Goal: Navigation & Orientation: Find specific page/section

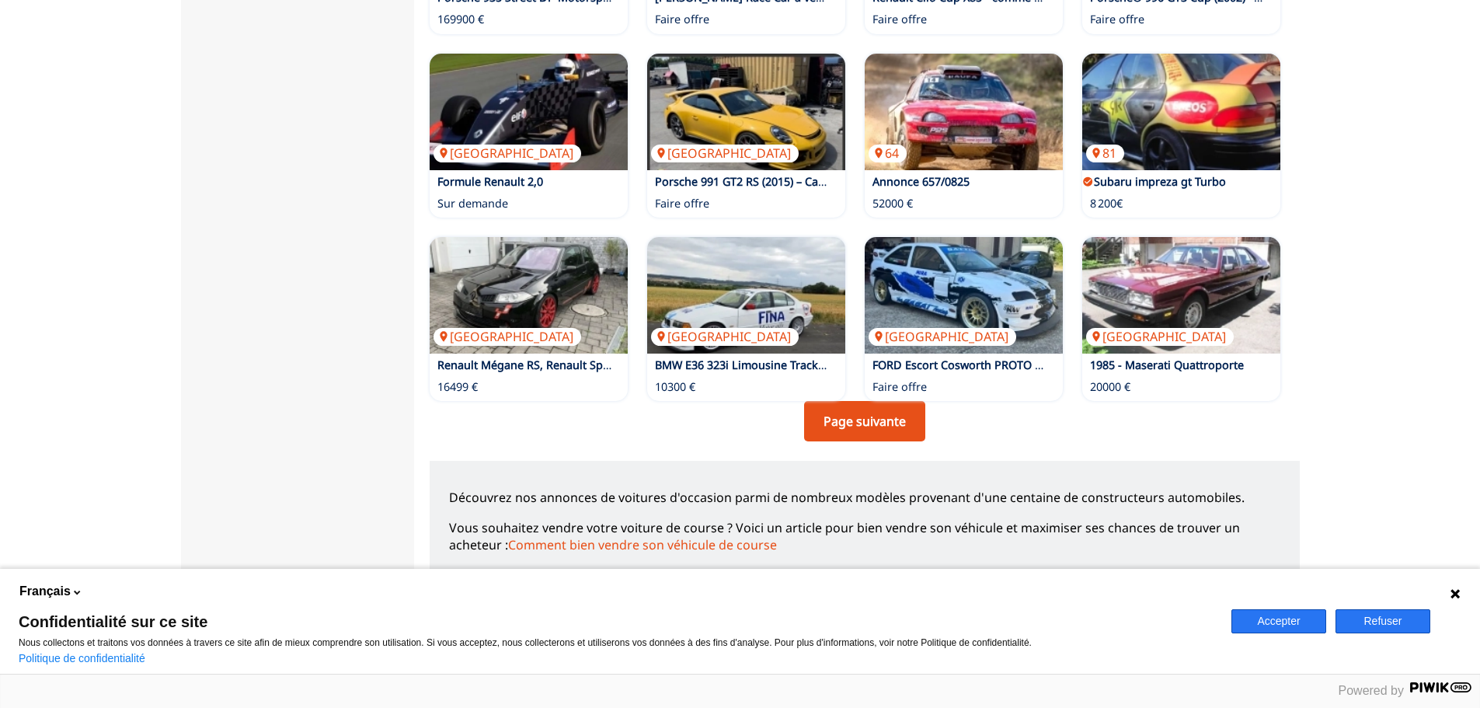
scroll to position [1010, 0]
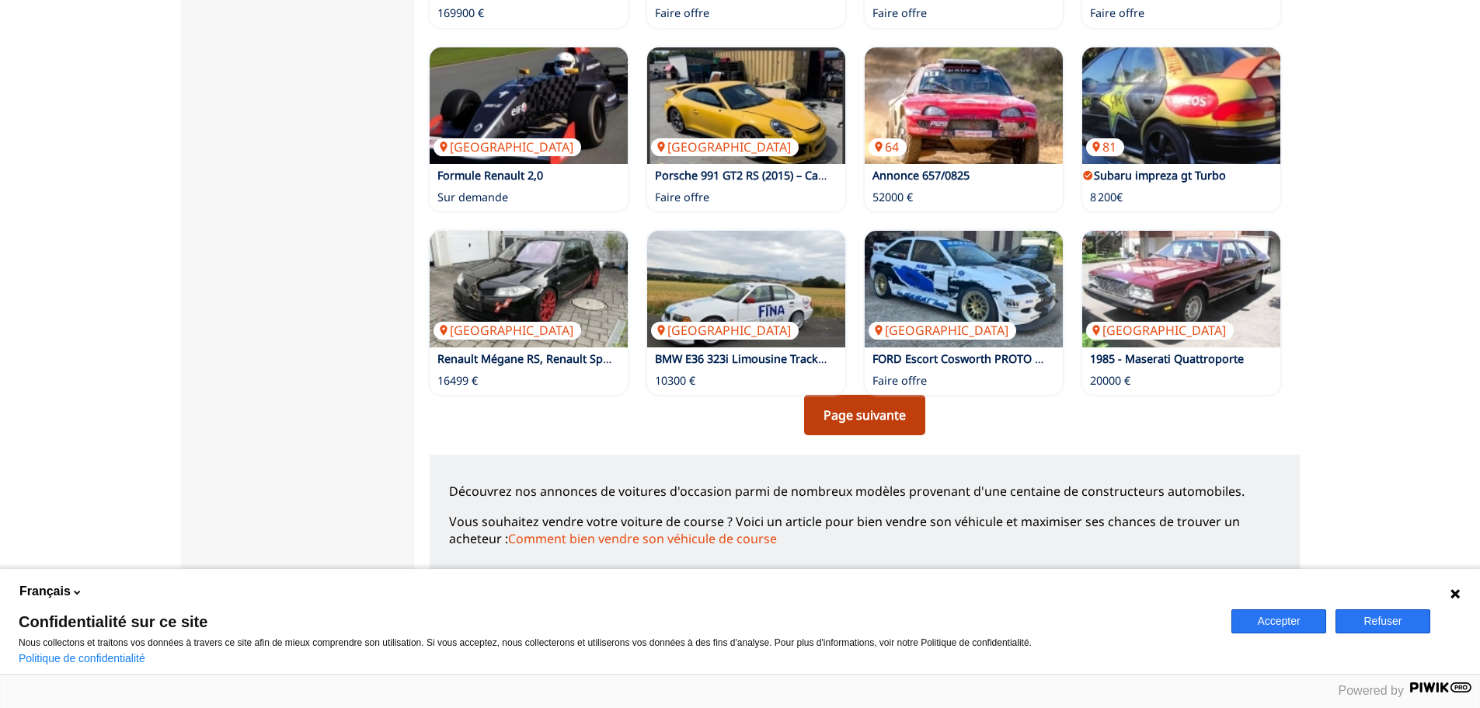
click at [858, 432] on link "Page suivante" at bounding box center [864, 415] width 121 height 40
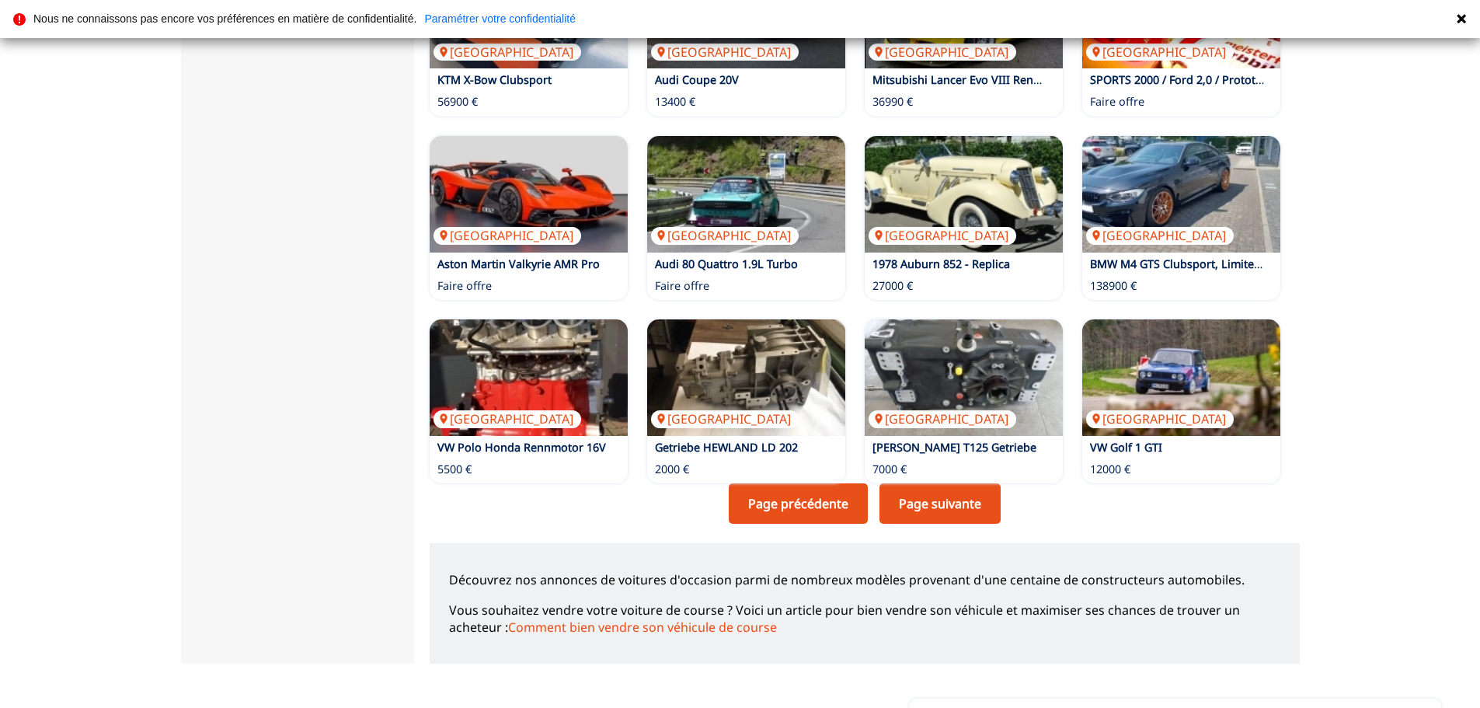
scroll to position [932, 0]
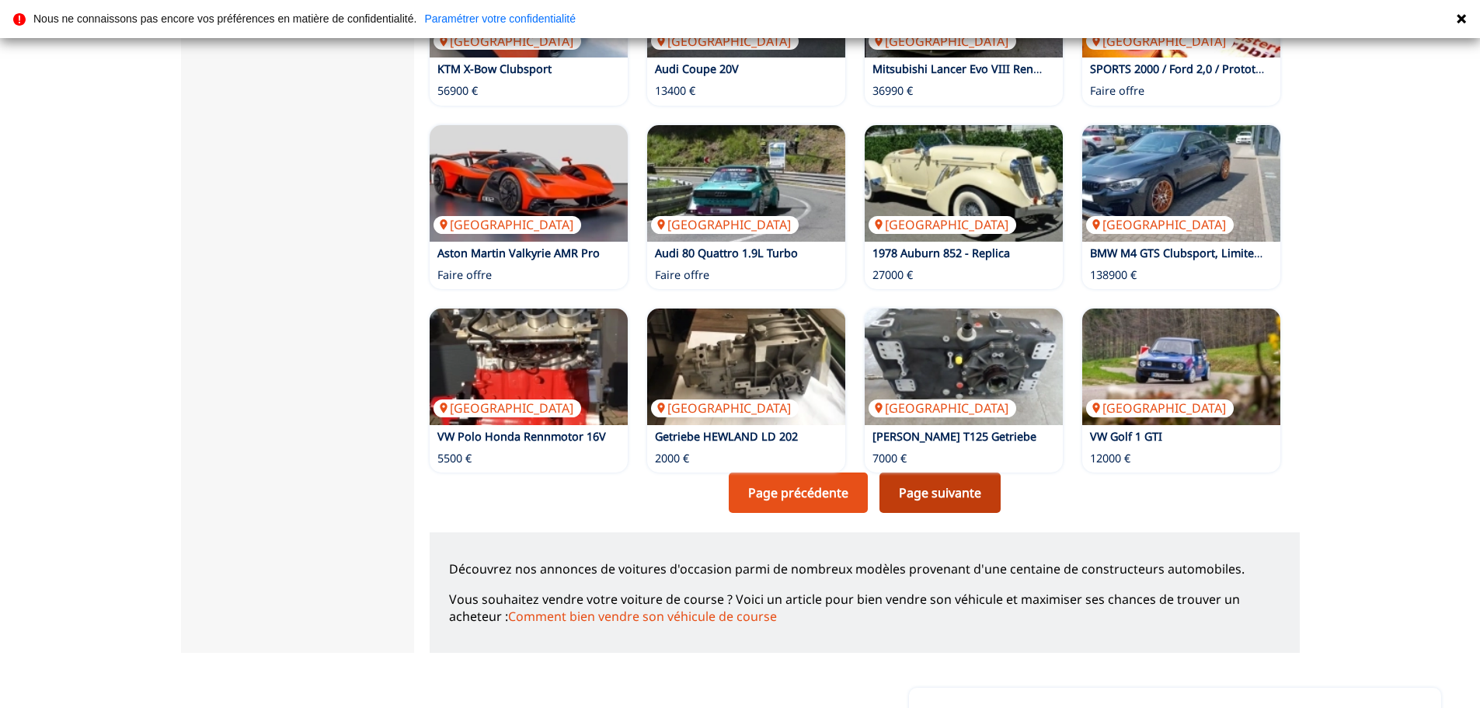
click at [923, 489] on link "Page suivante" at bounding box center [939, 492] width 121 height 40
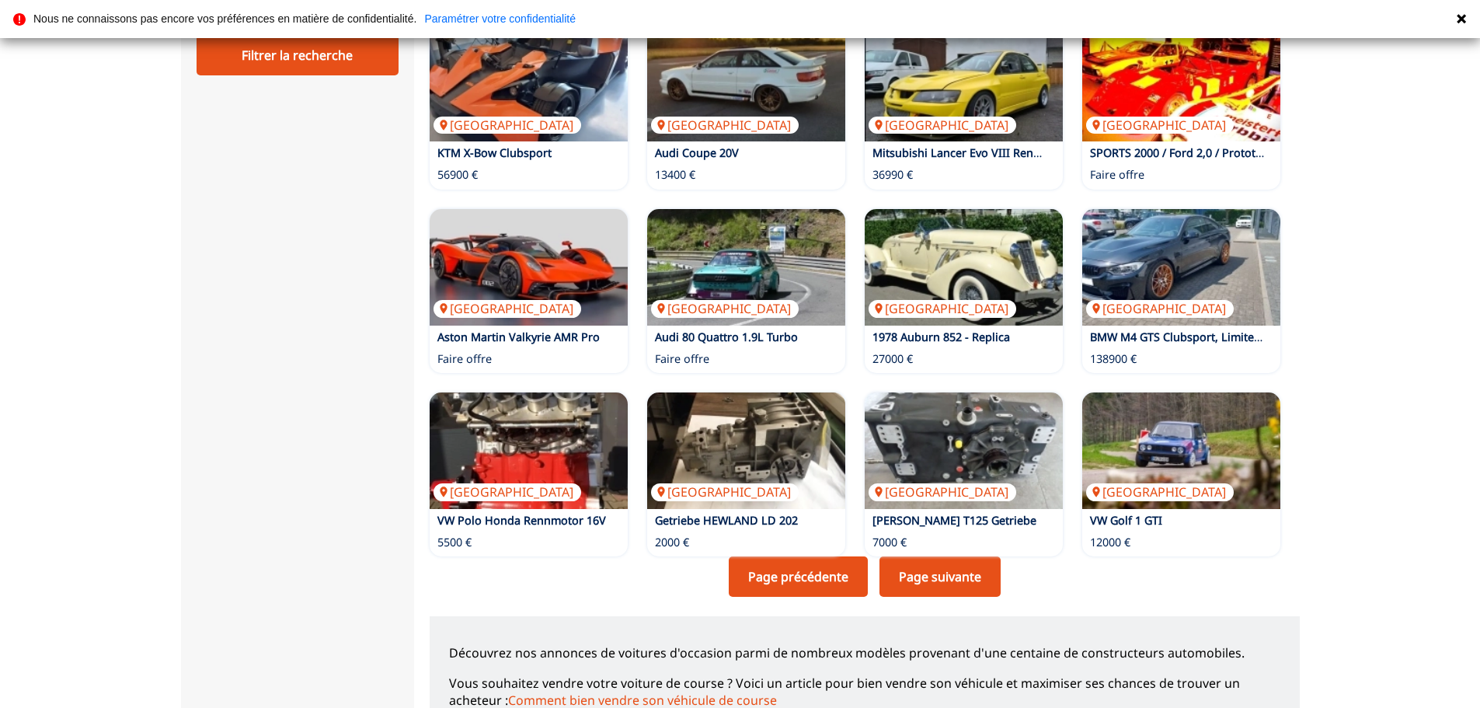
scroll to position [854, 0]
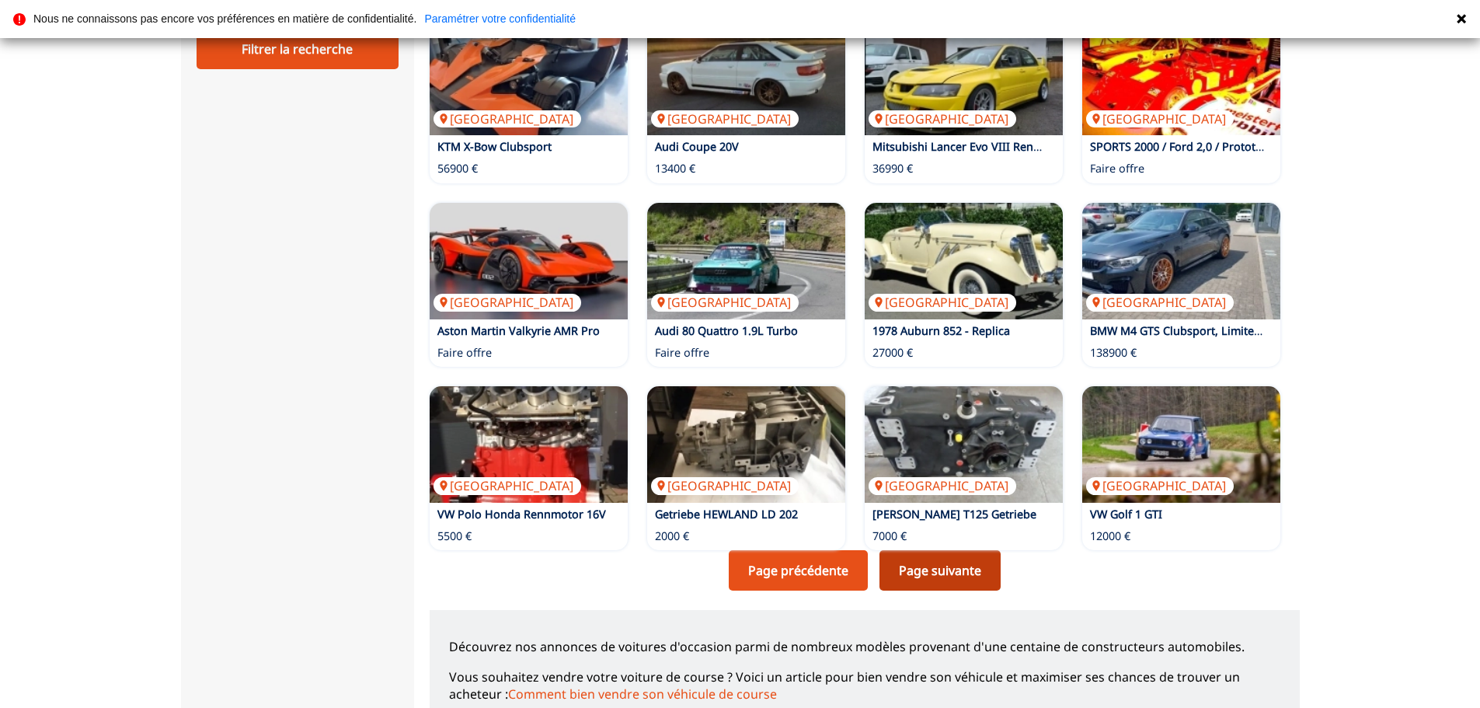
click at [935, 573] on link "Page suivante" at bounding box center [939, 570] width 121 height 40
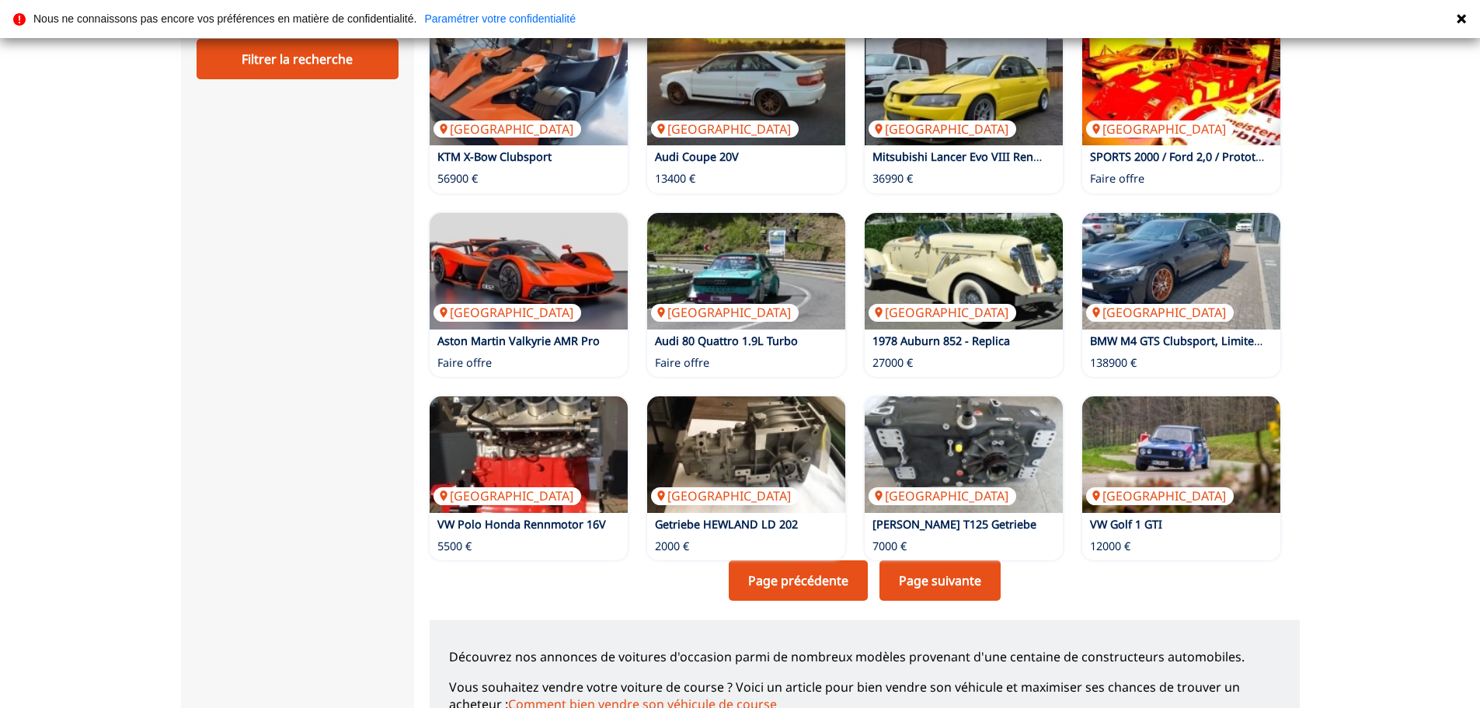
scroll to position [854, 0]
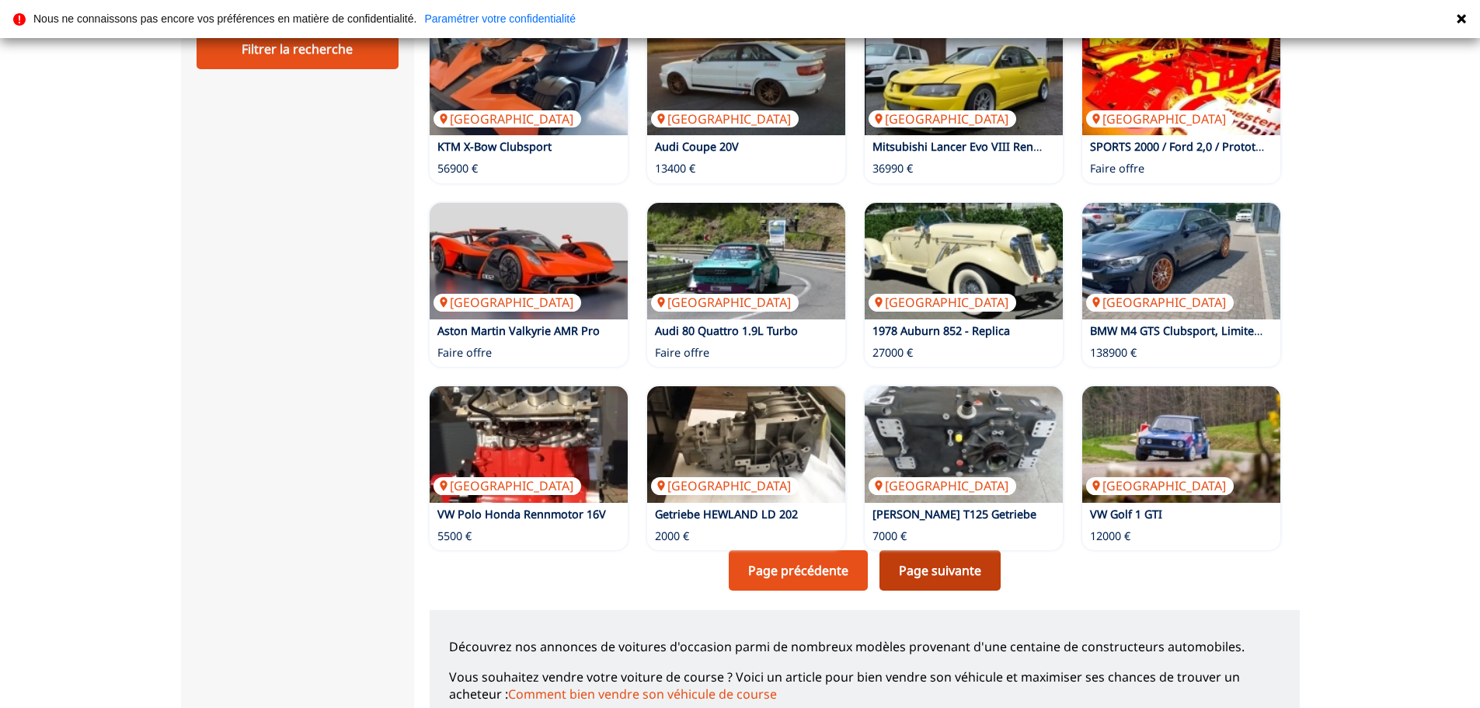
click at [920, 583] on link "Page suivante" at bounding box center [939, 570] width 121 height 40
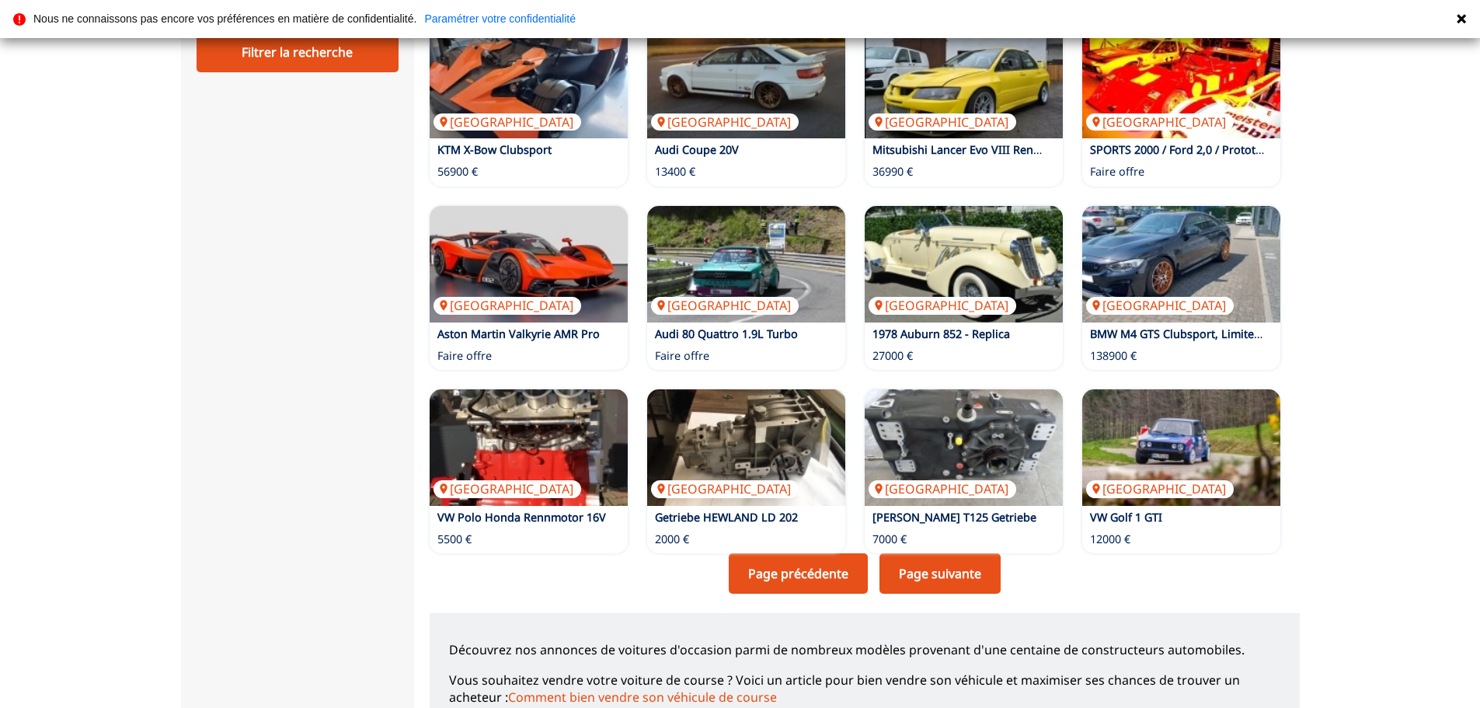
scroll to position [854, 0]
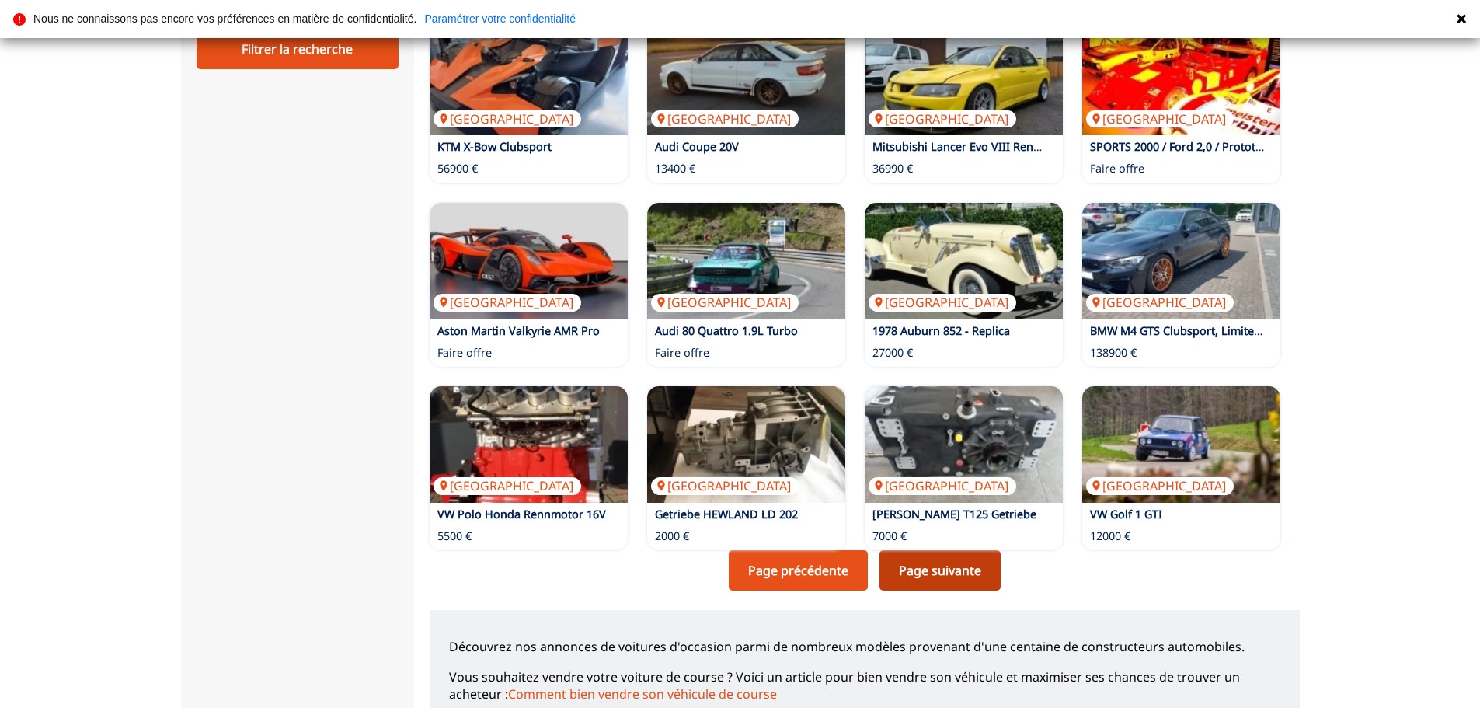
click at [933, 573] on link "Page suivante" at bounding box center [939, 570] width 121 height 40
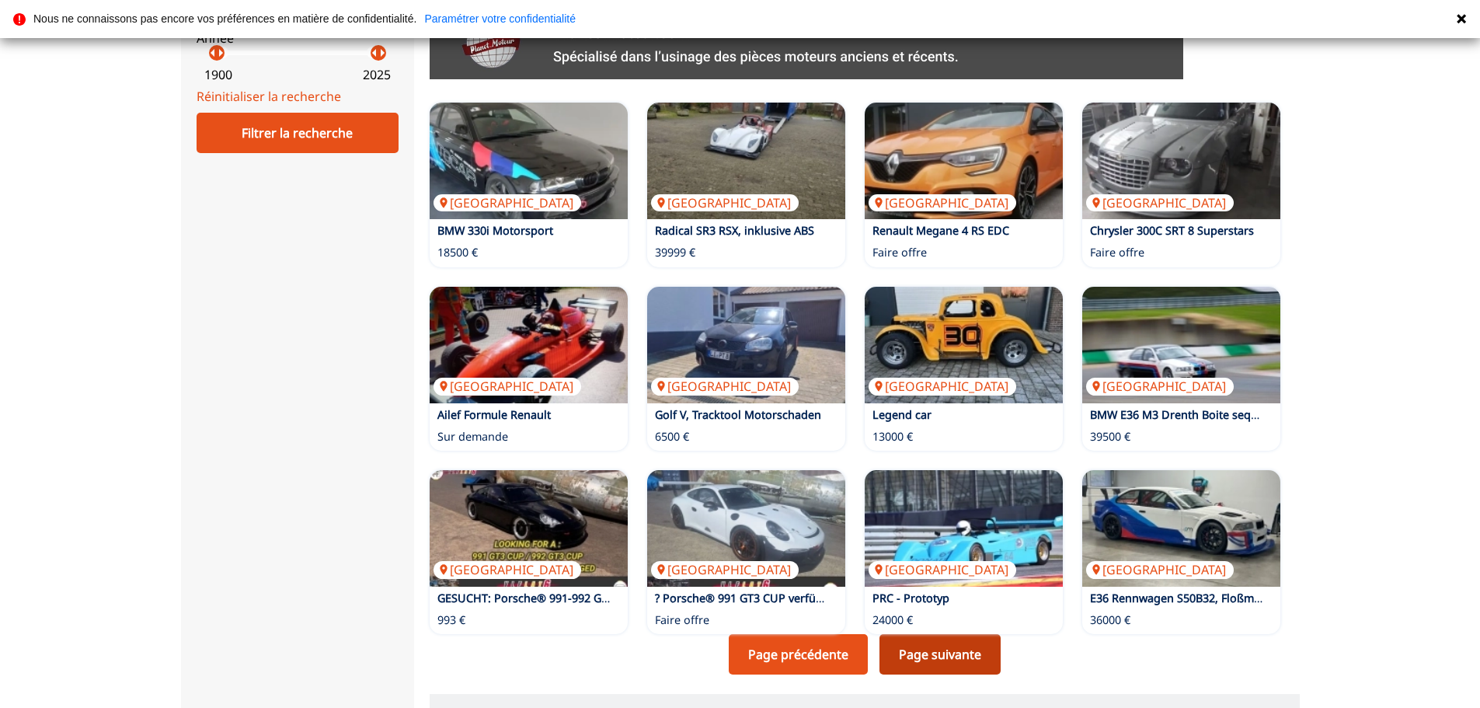
scroll to position [777, 0]
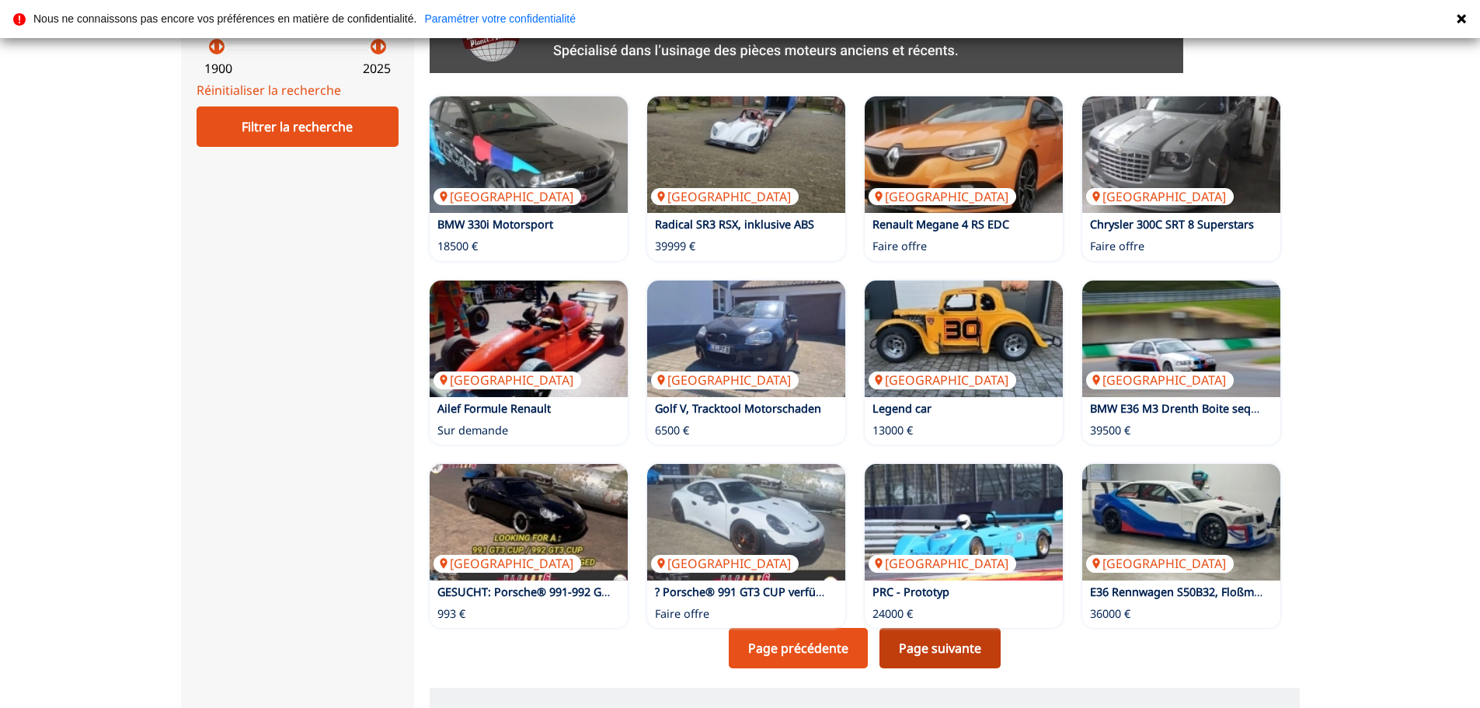
click at [932, 661] on link "Page suivante" at bounding box center [939, 648] width 121 height 40
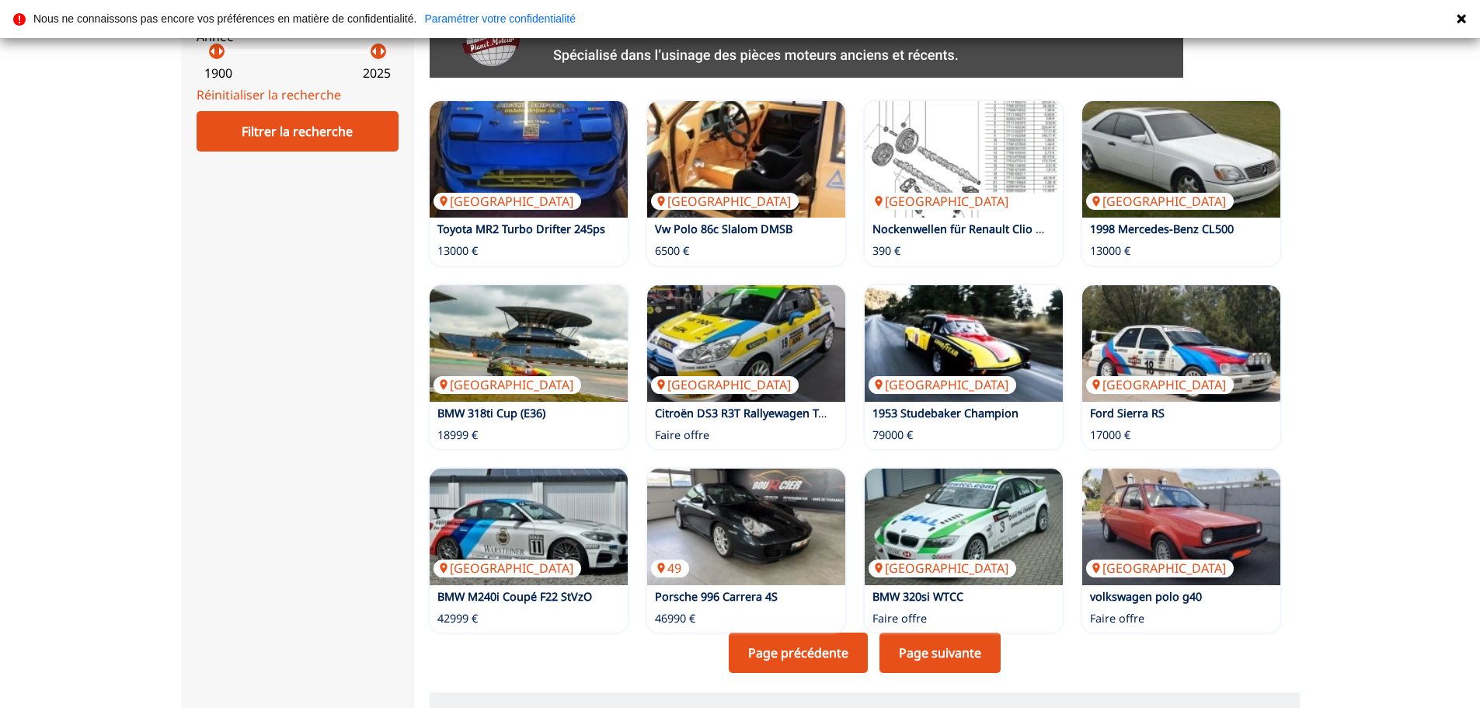
scroll to position [777, 0]
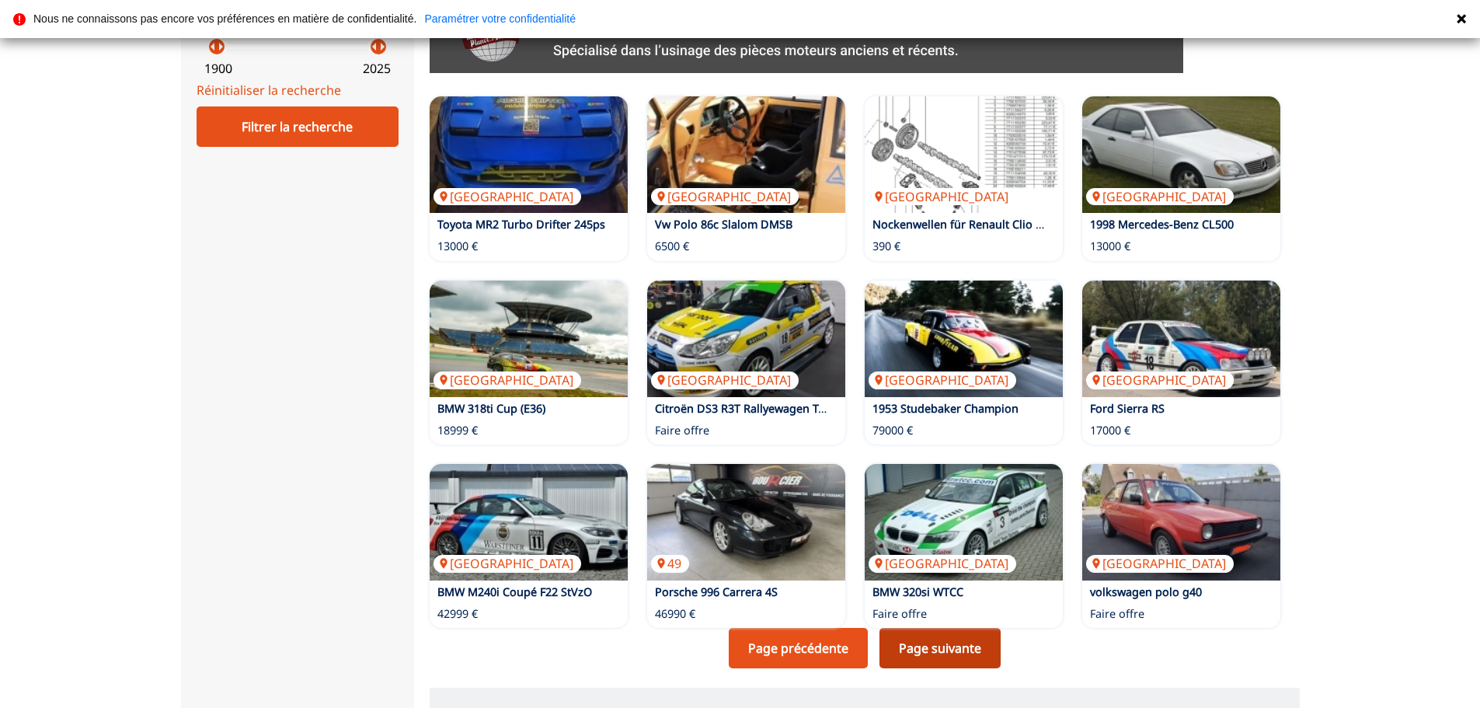
click at [955, 656] on link "Page suivante" at bounding box center [939, 648] width 121 height 40
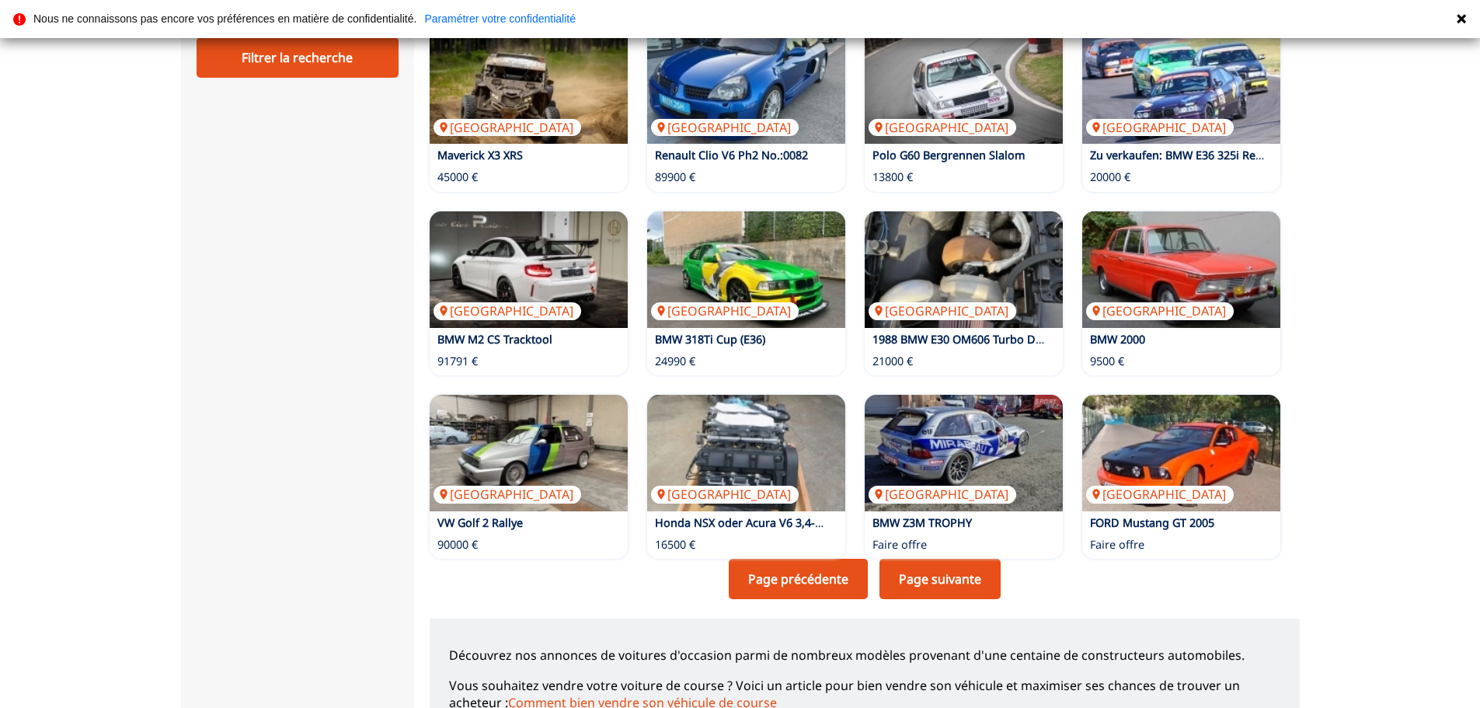
scroll to position [854, 0]
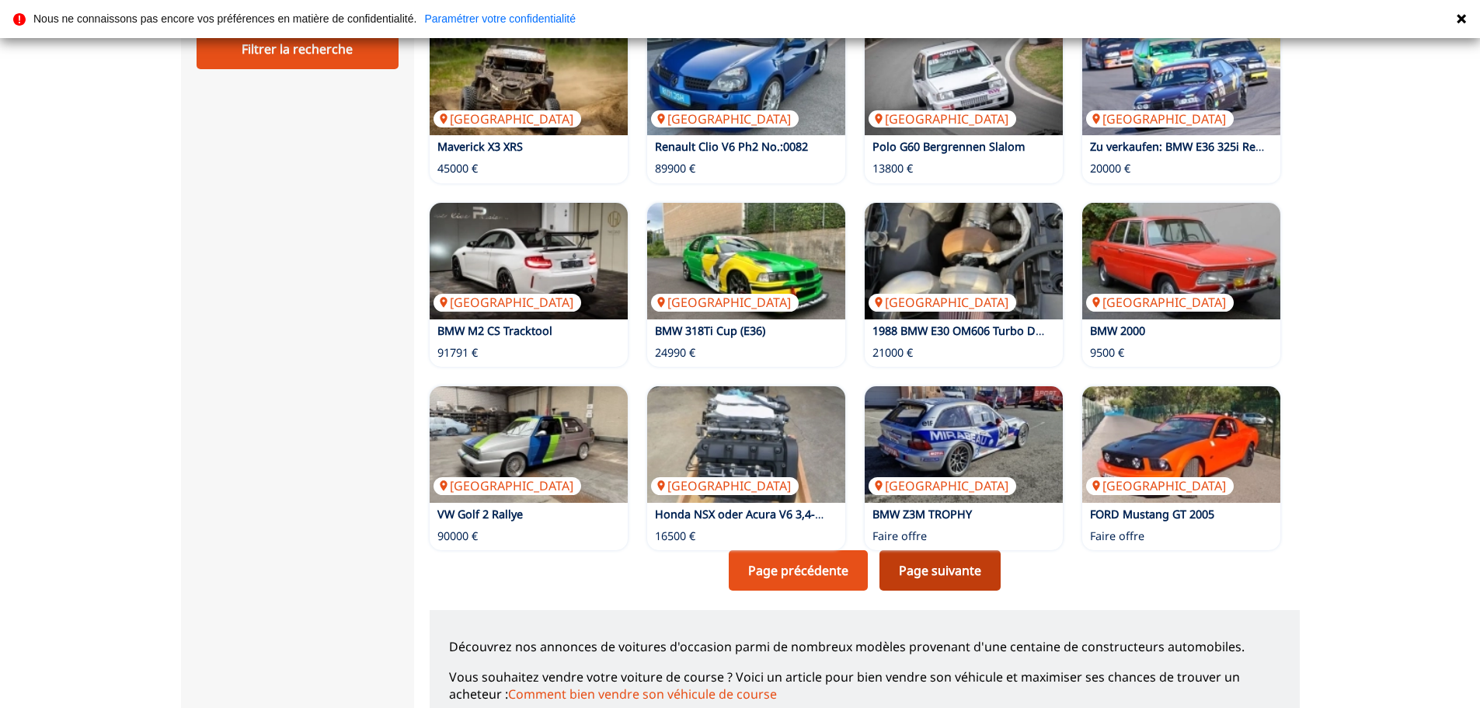
click at [951, 583] on link "Page suivante" at bounding box center [939, 570] width 121 height 40
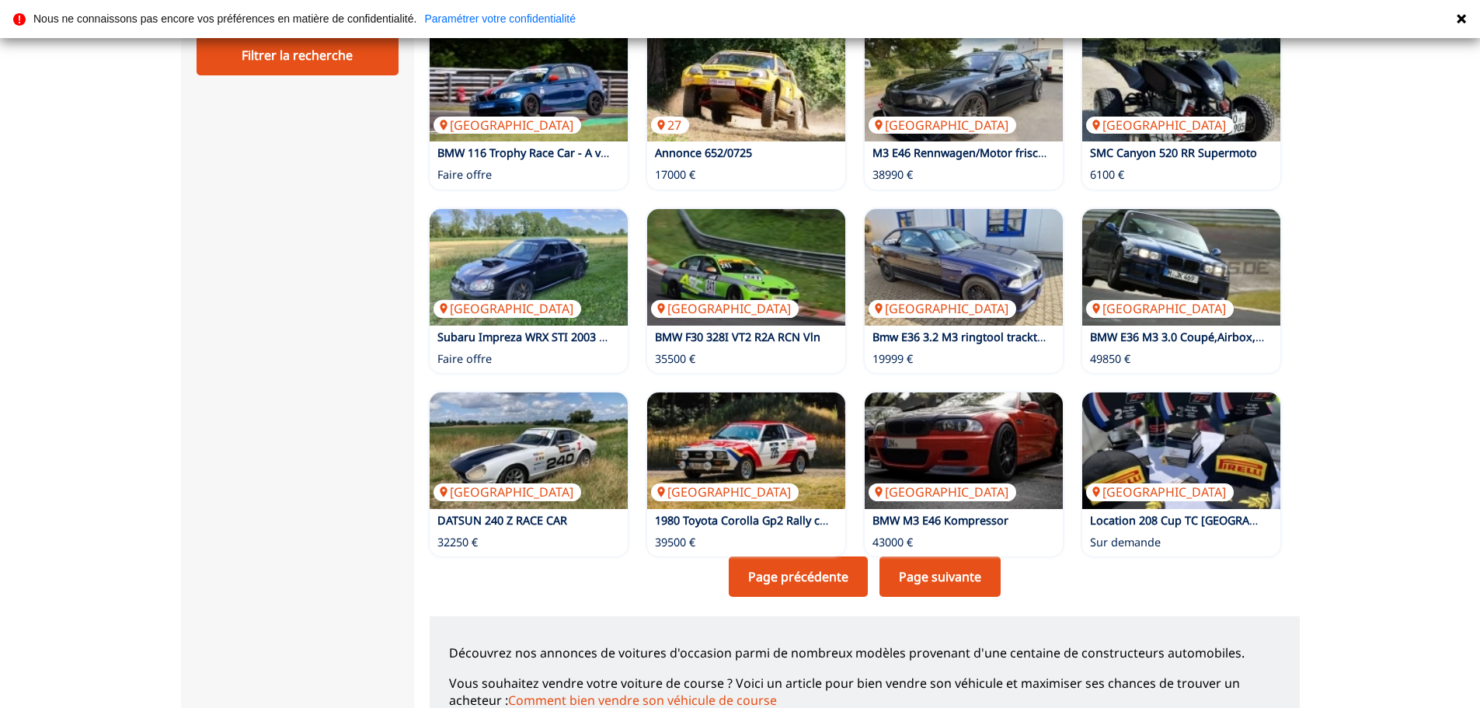
scroll to position [854, 0]
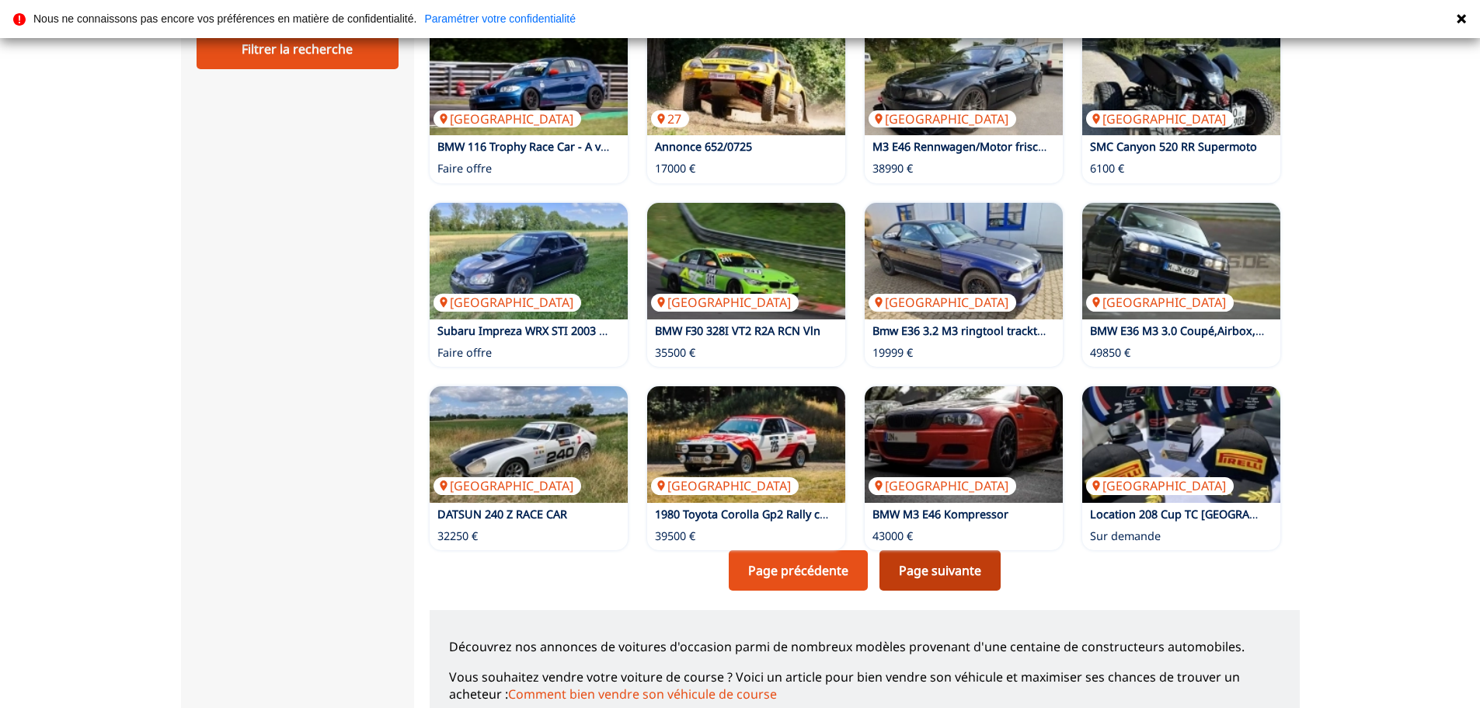
click at [931, 568] on link "Page suivante" at bounding box center [939, 570] width 121 height 40
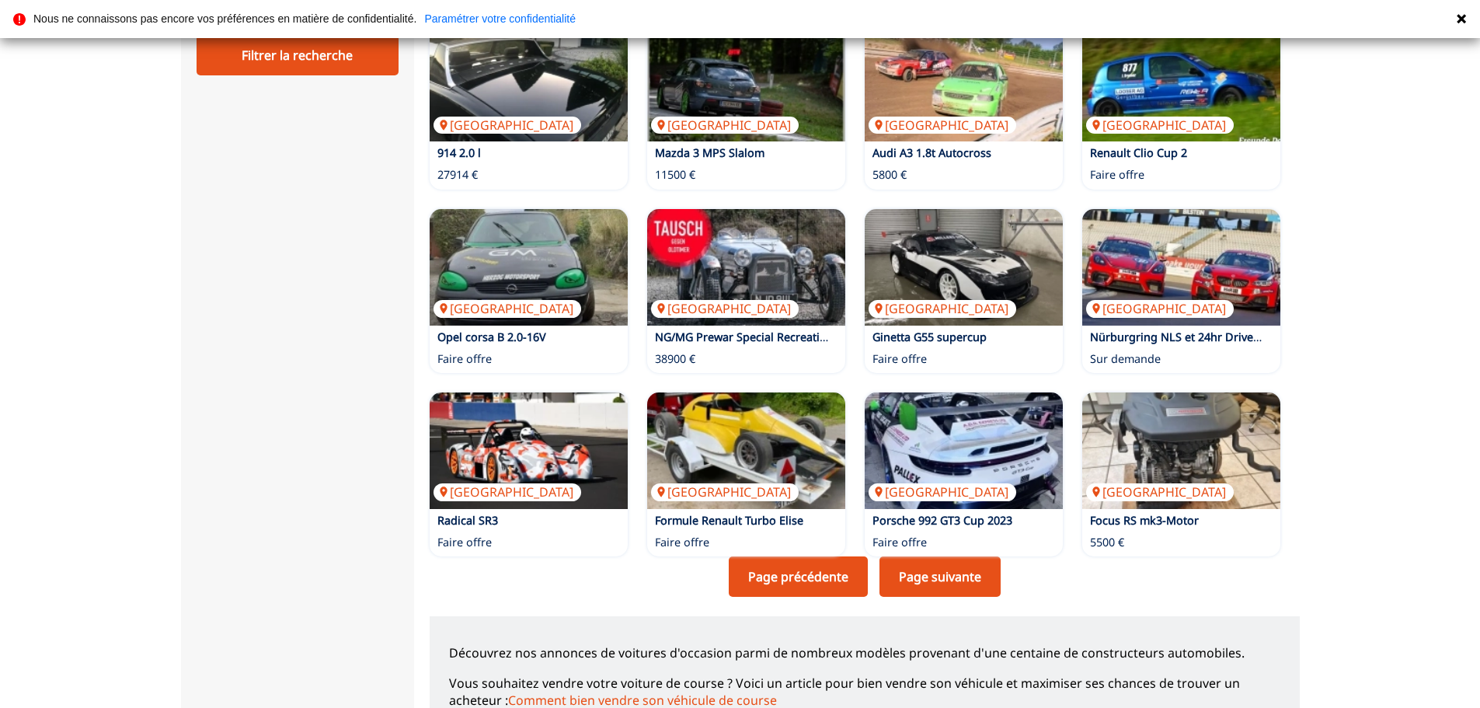
scroll to position [854, 0]
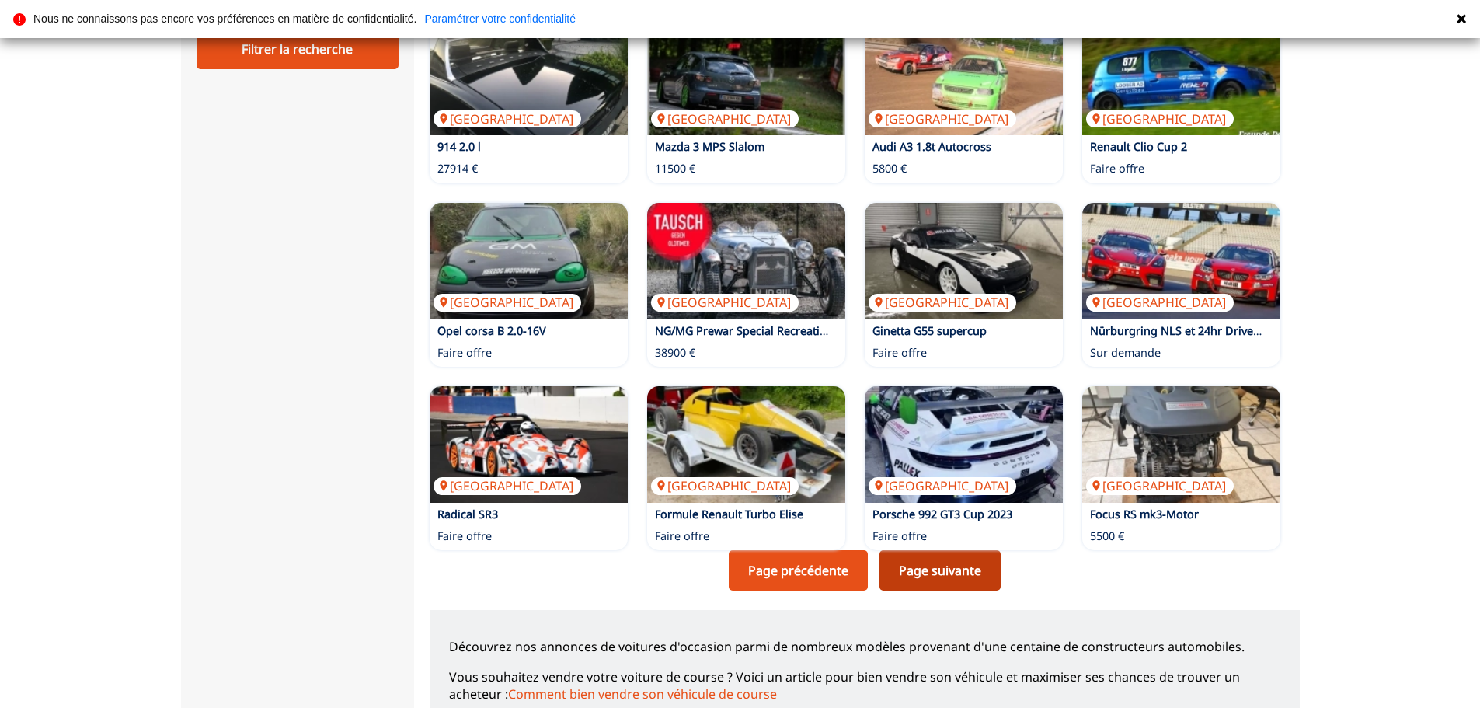
click at [962, 578] on link "Page suivante" at bounding box center [939, 570] width 121 height 40
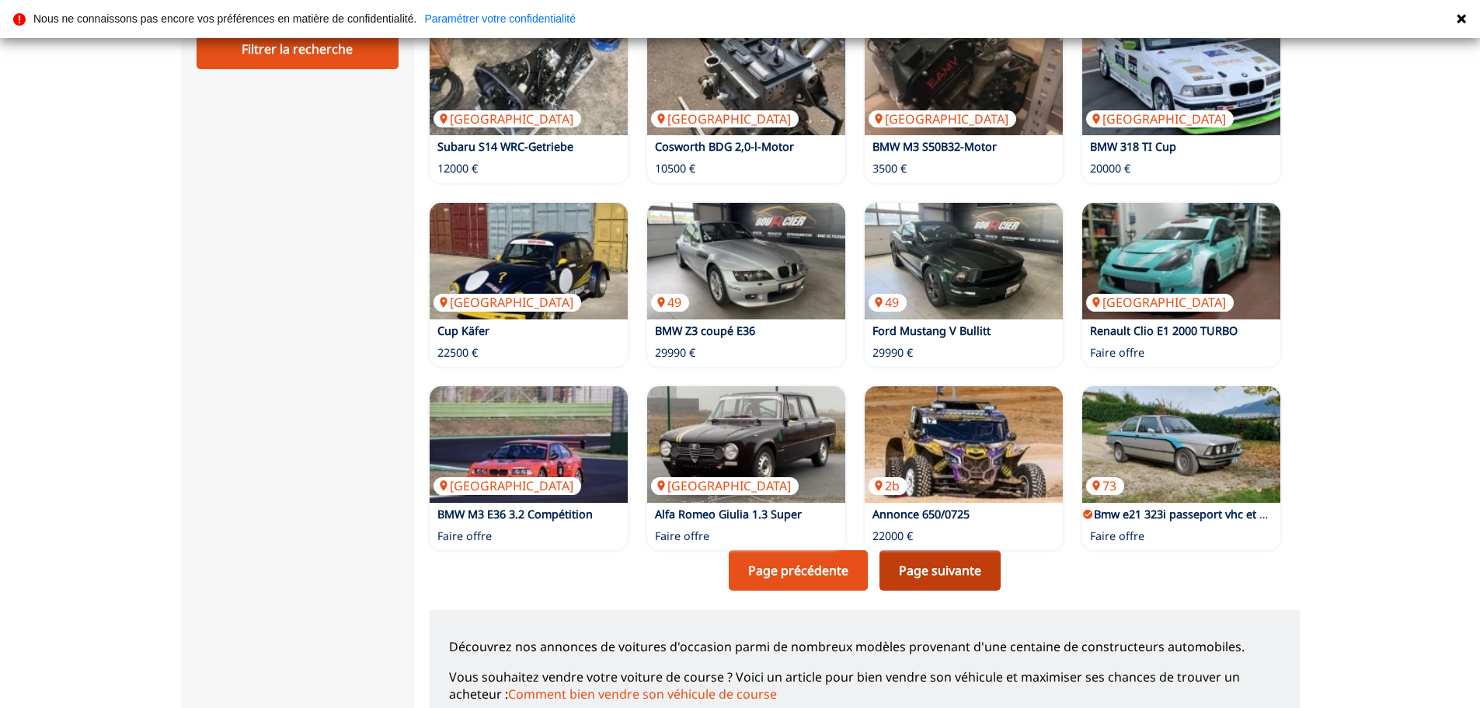
click at [957, 571] on link "Page suivante" at bounding box center [939, 570] width 121 height 40
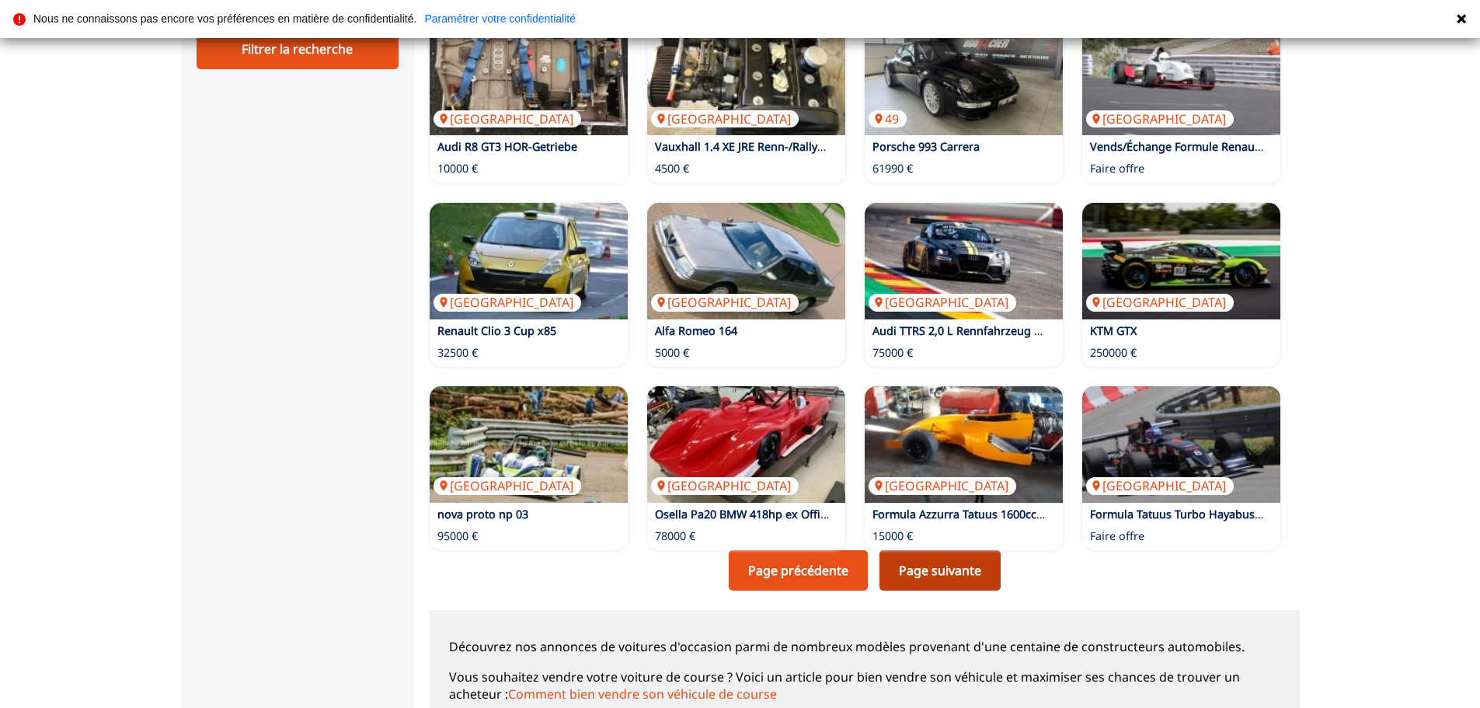
click at [959, 578] on link "Page suivante" at bounding box center [939, 570] width 121 height 40
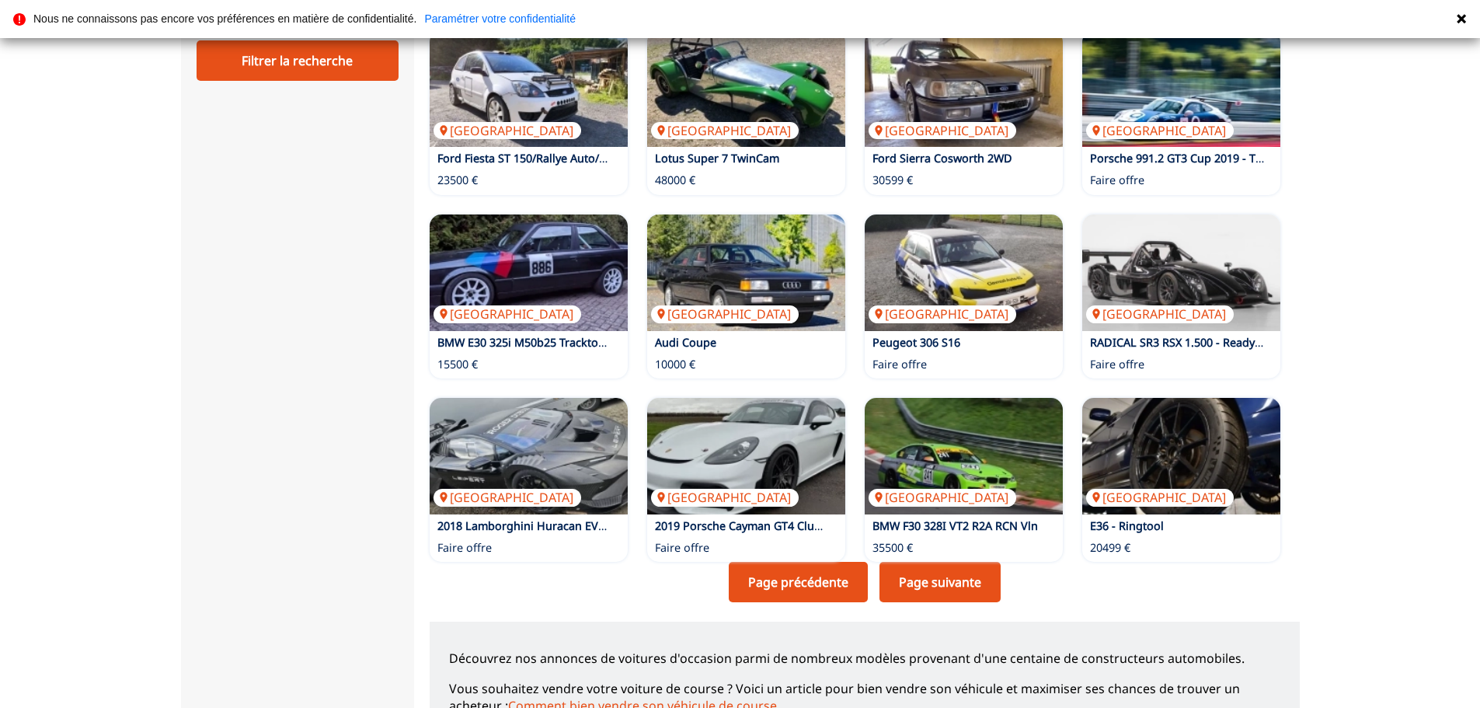
scroll to position [854, 0]
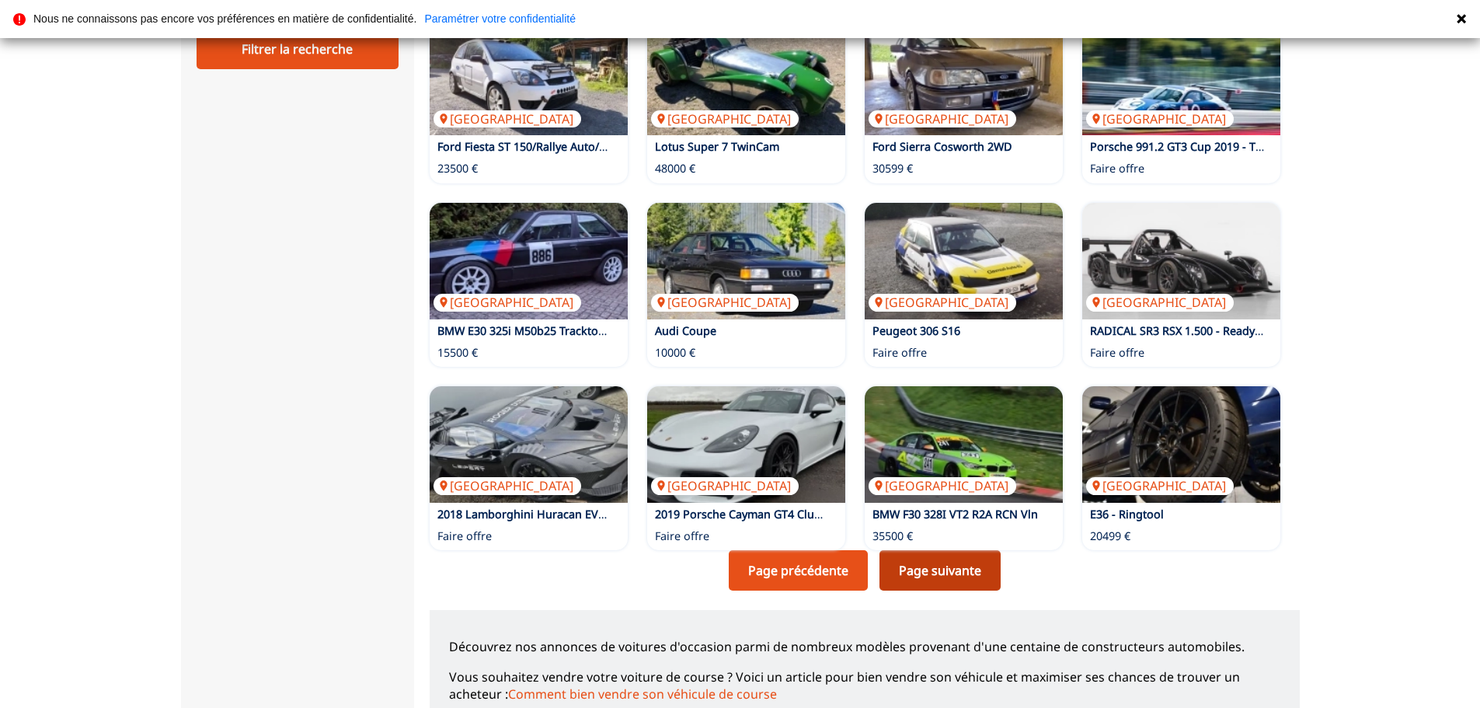
click at [931, 565] on link "Page suivante" at bounding box center [939, 570] width 121 height 40
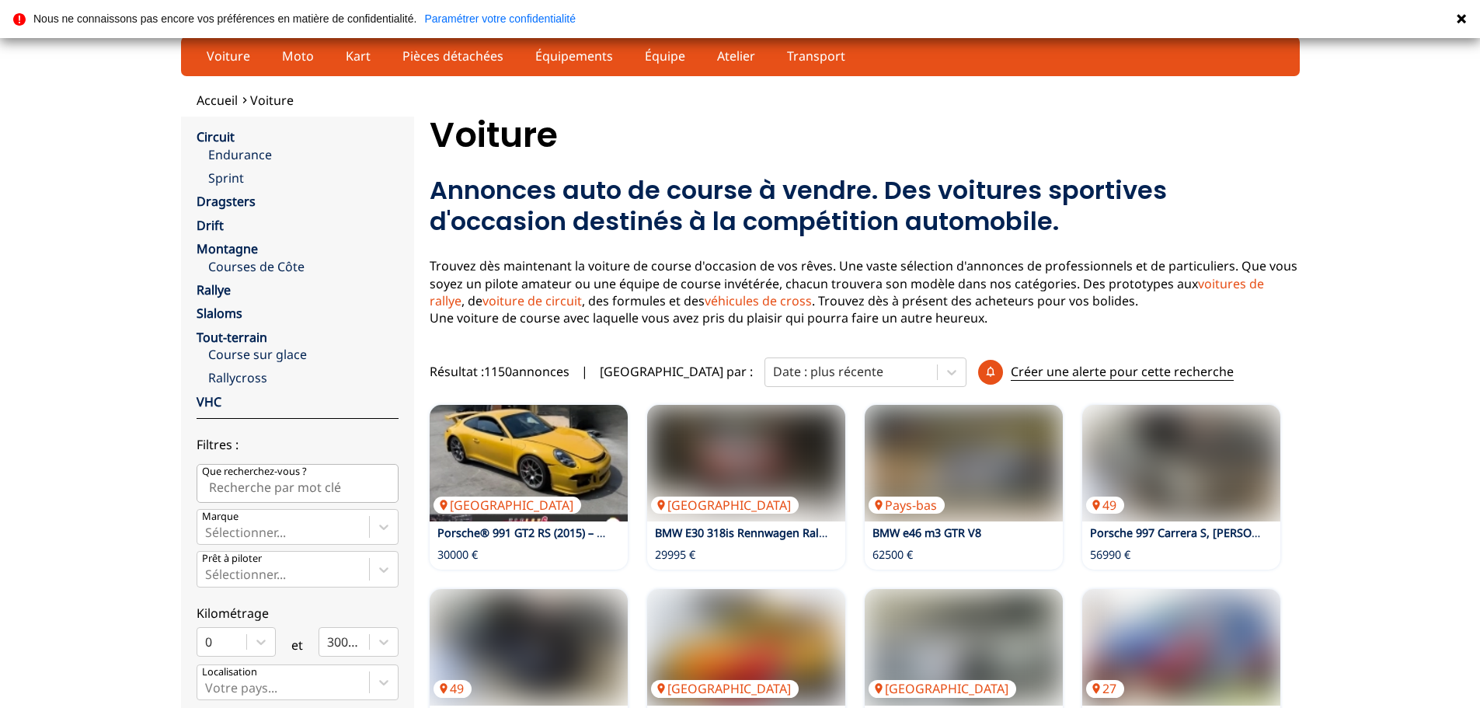
scroll to position [0, 0]
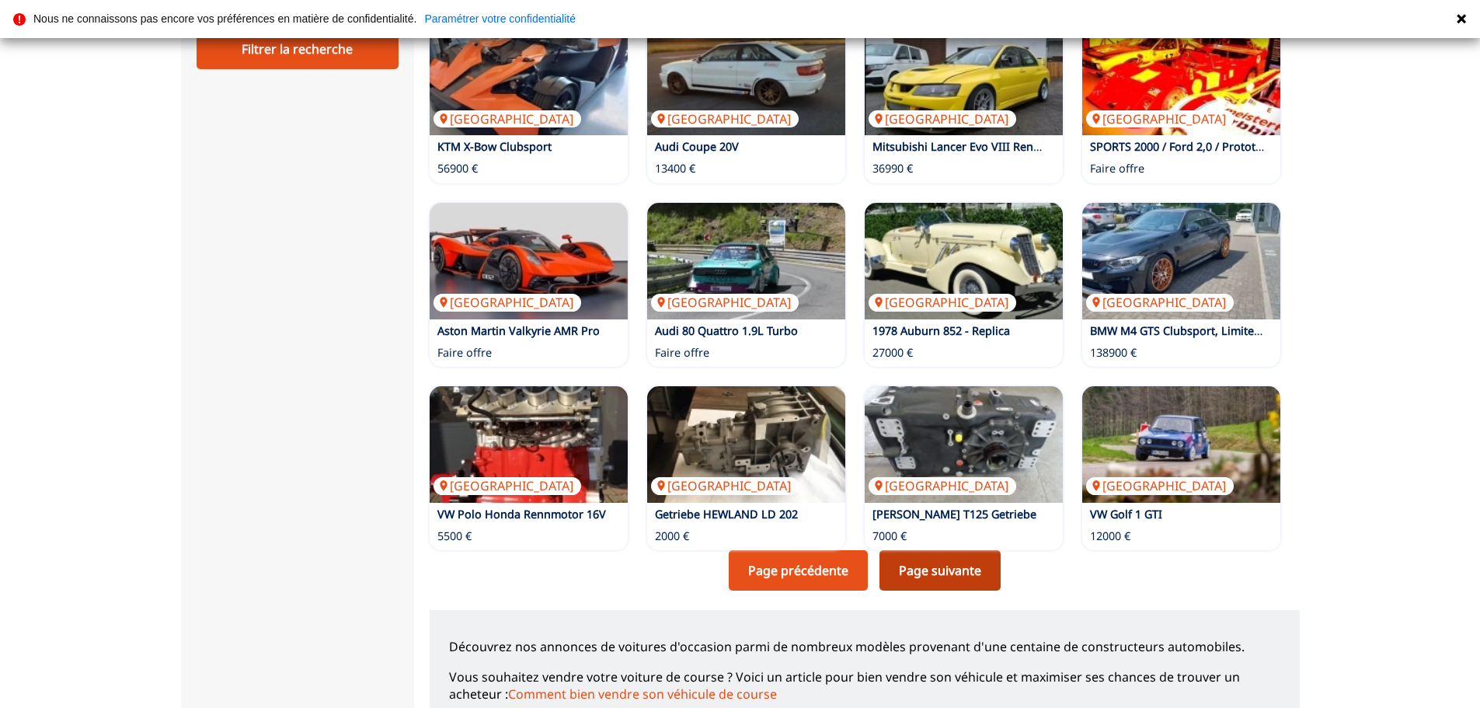
click at [955, 569] on link "Page suivante" at bounding box center [939, 570] width 121 height 40
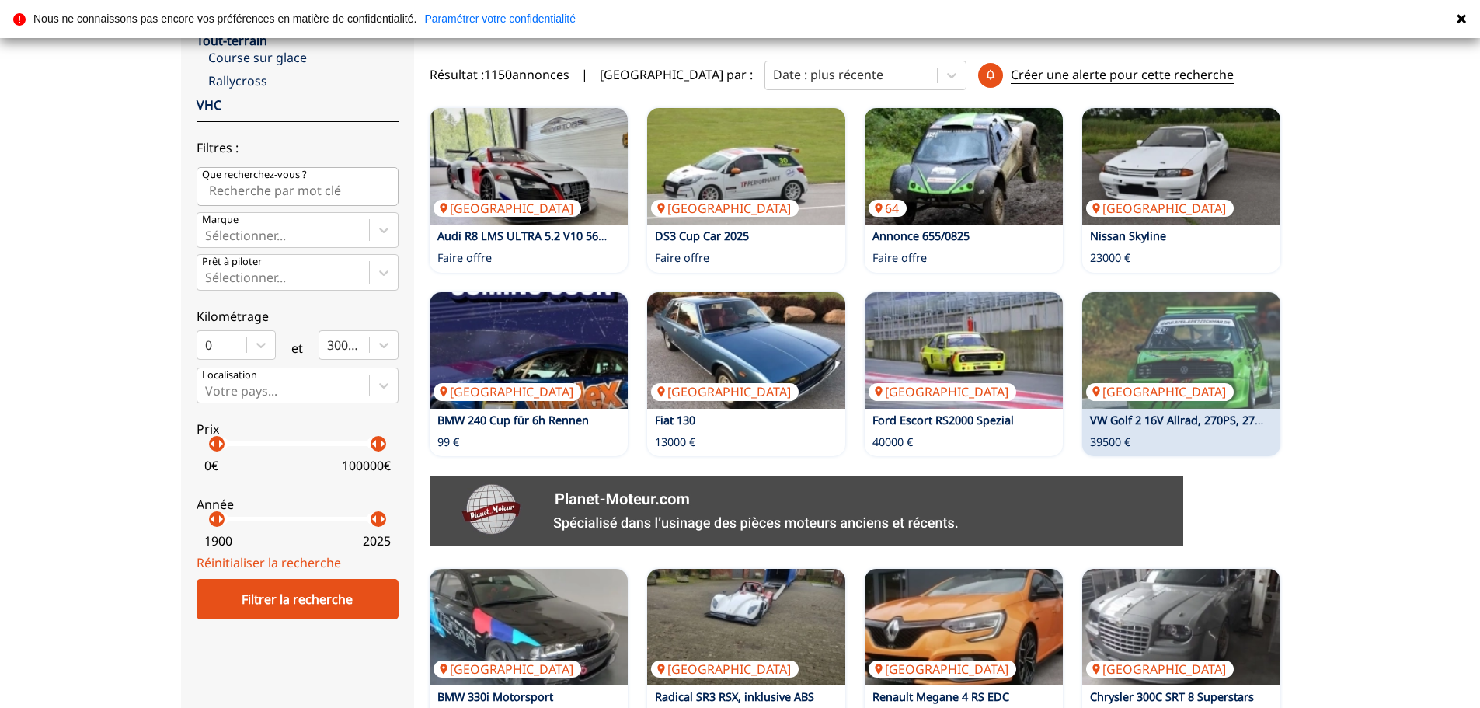
scroll to position [311, 0]
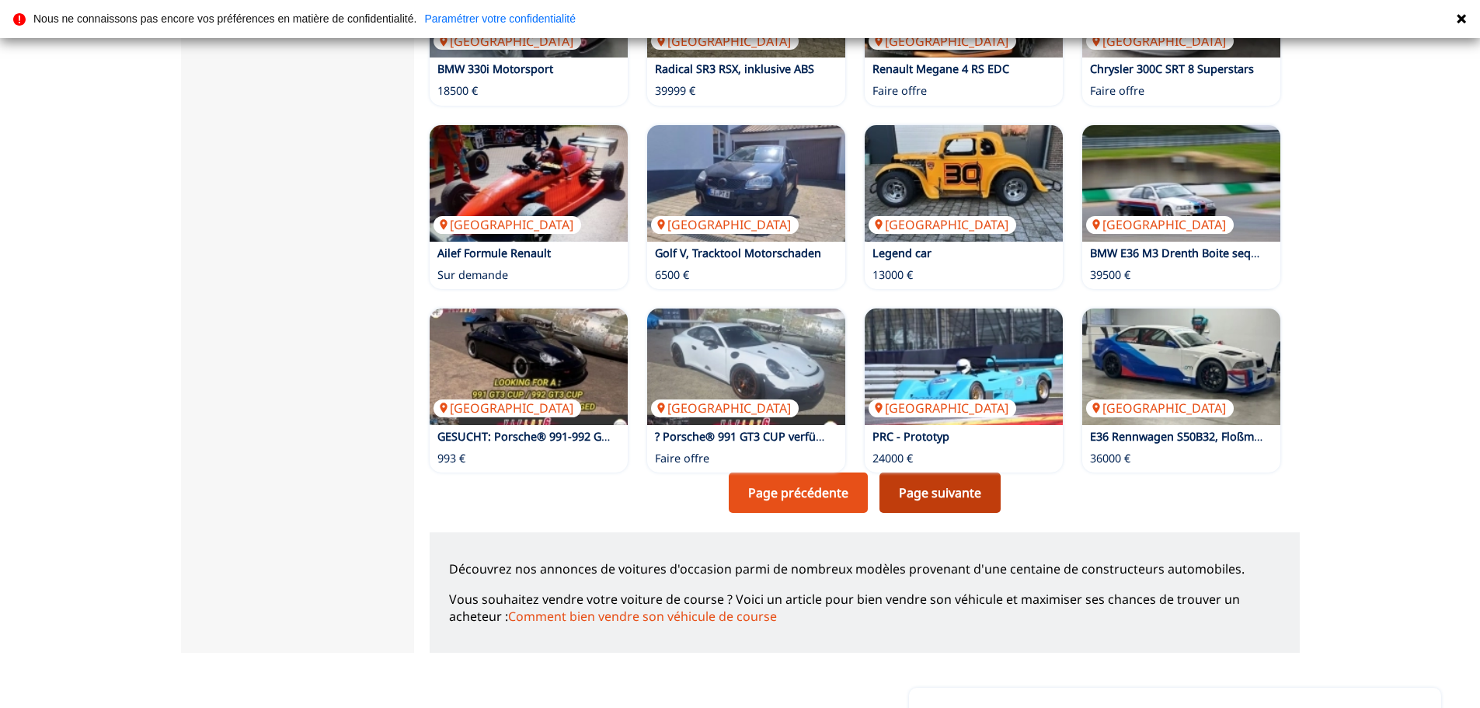
click at [962, 509] on link "Page suivante" at bounding box center [939, 492] width 121 height 40
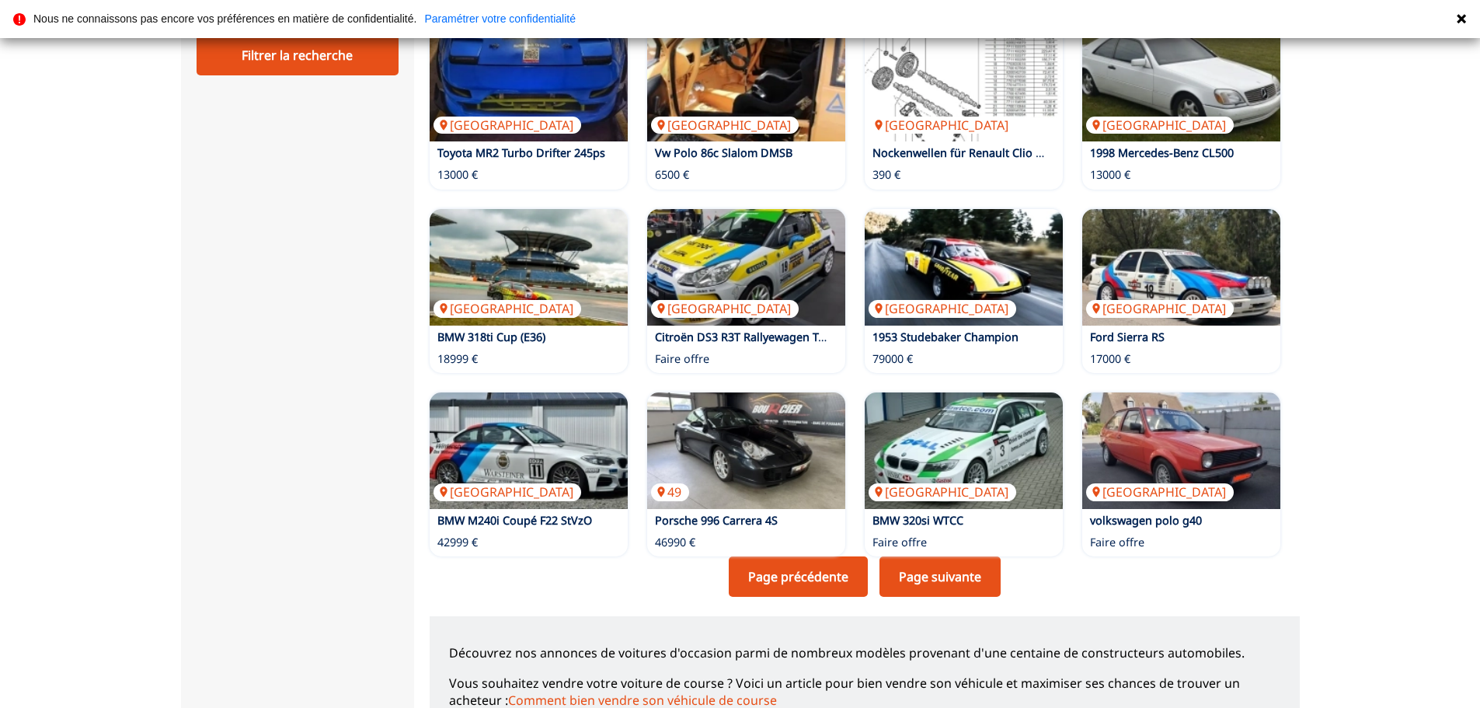
scroll to position [854, 0]
